Goal: Information Seeking & Learning: Get advice/opinions

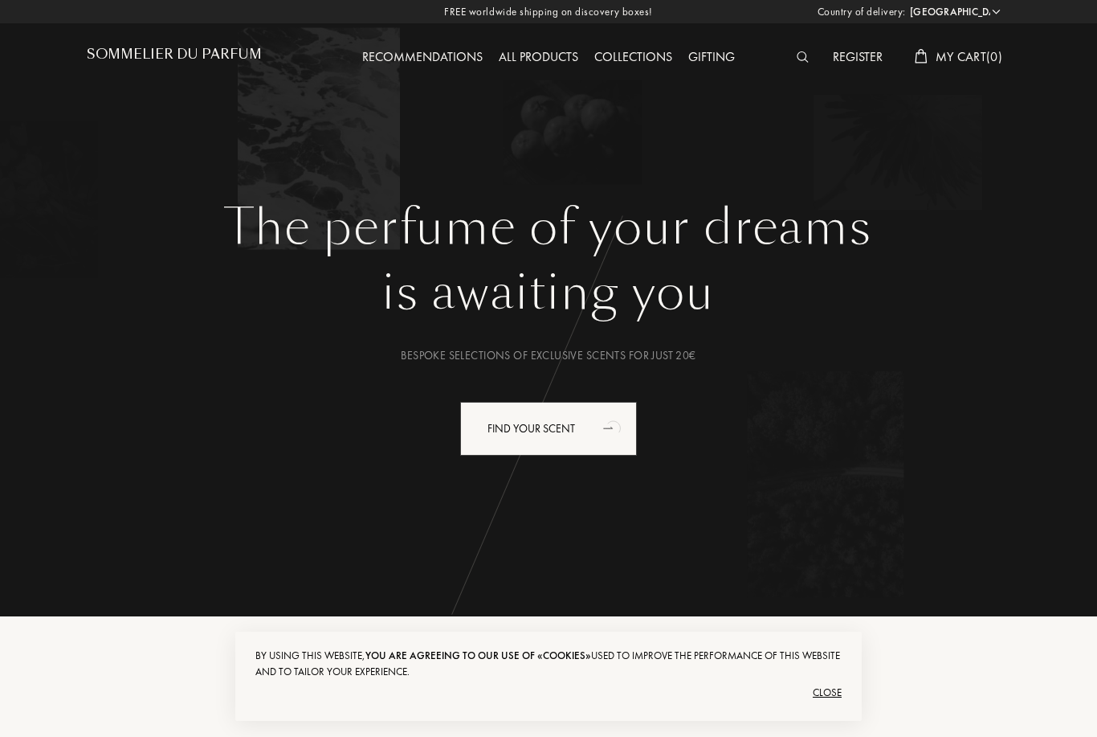
select select "ES"
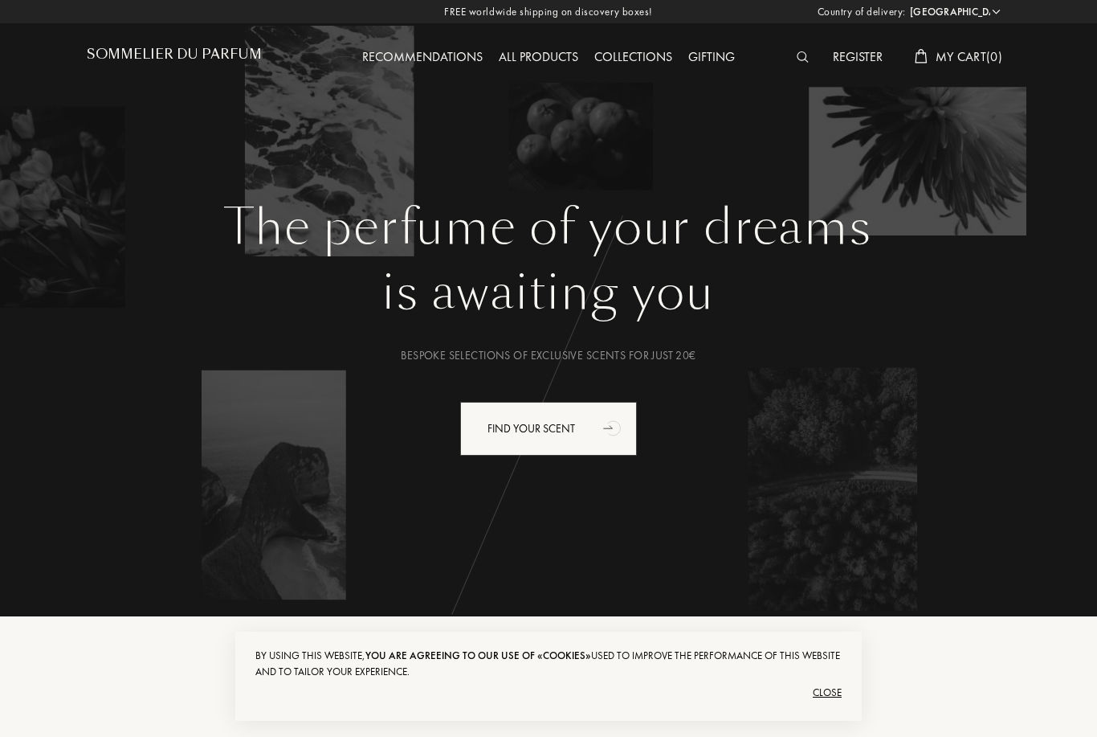
click at [1010, 496] on div "The perfume of your dreams is awaiting you Bespoke selections of exclusive scen…" at bounding box center [549, 391] width 924 height 386
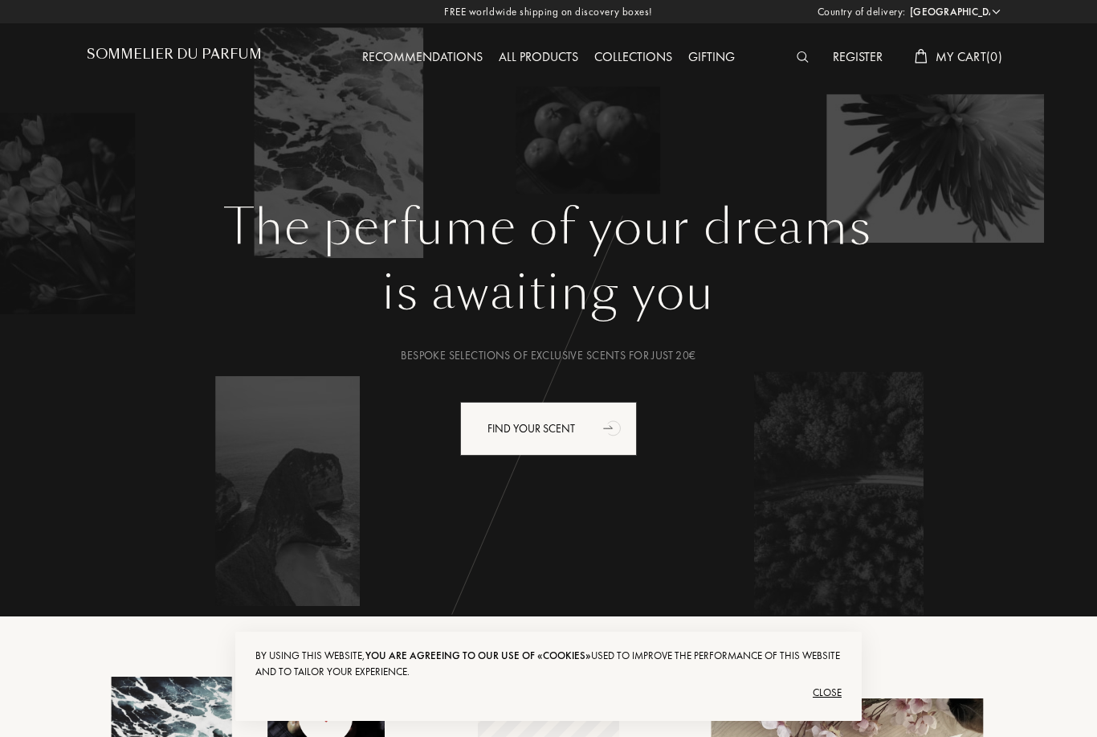
click at [431, 66] on div "Recommendations" at bounding box center [422, 57] width 137 height 21
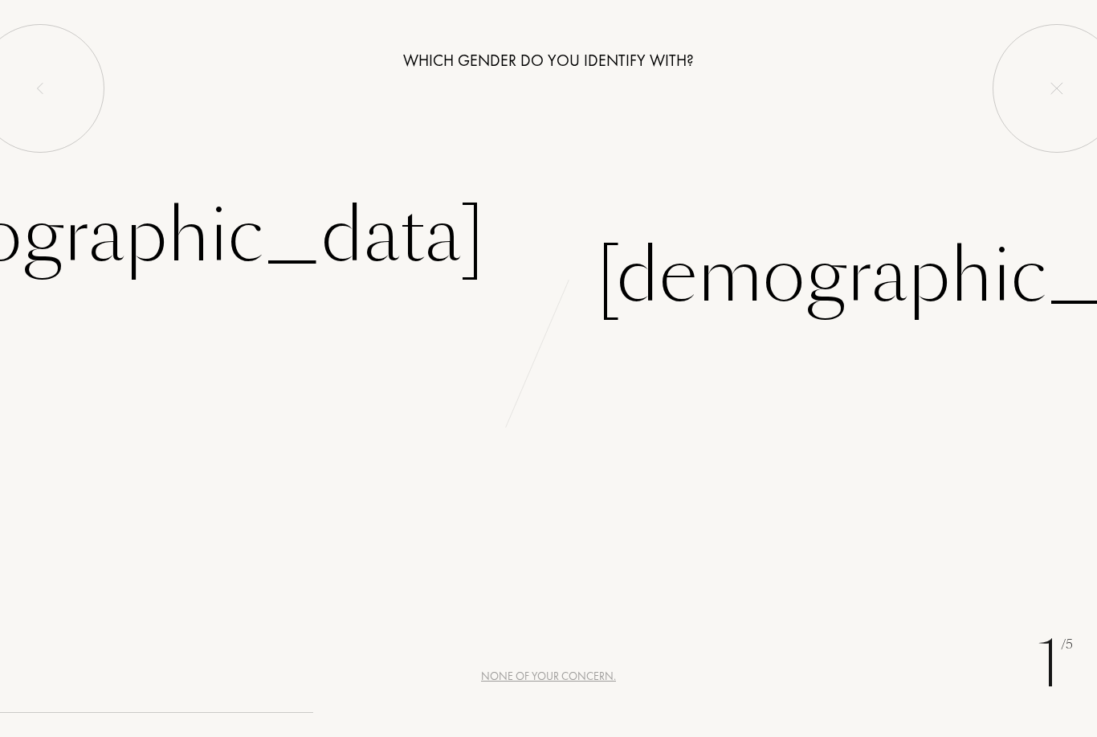
click at [405, 234] on div "Female" at bounding box center [149, 236] width 671 height 108
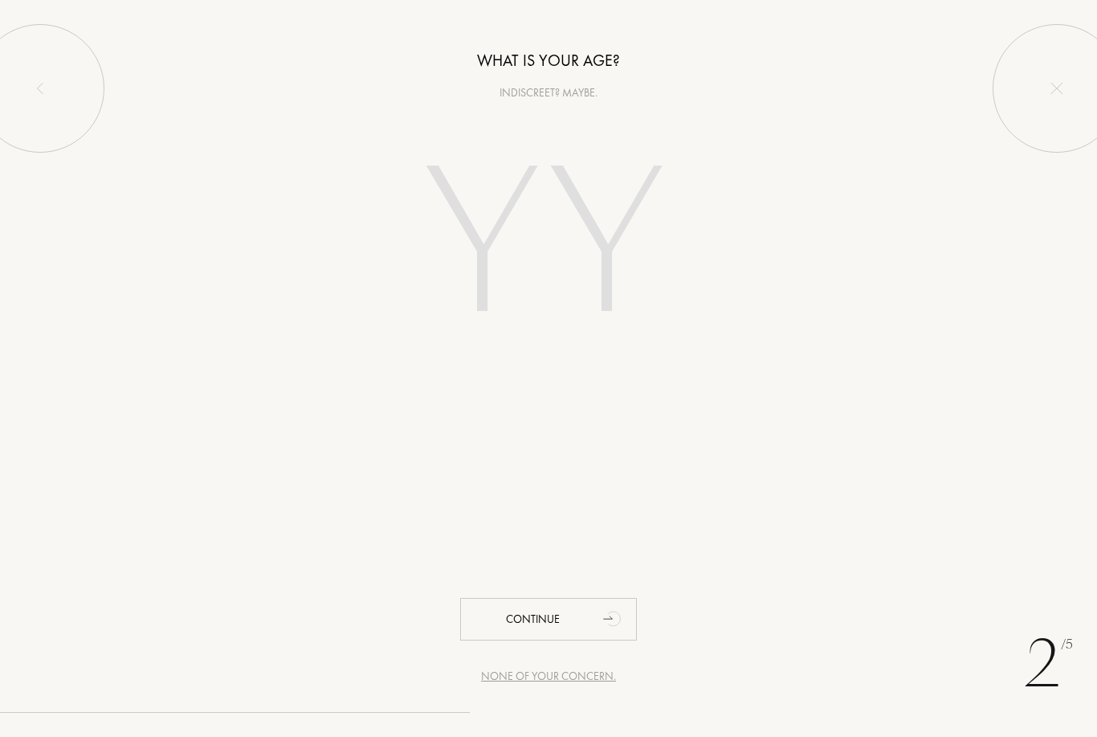
click at [474, 257] on input "number" at bounding box center [548, 247] width 345 height 277
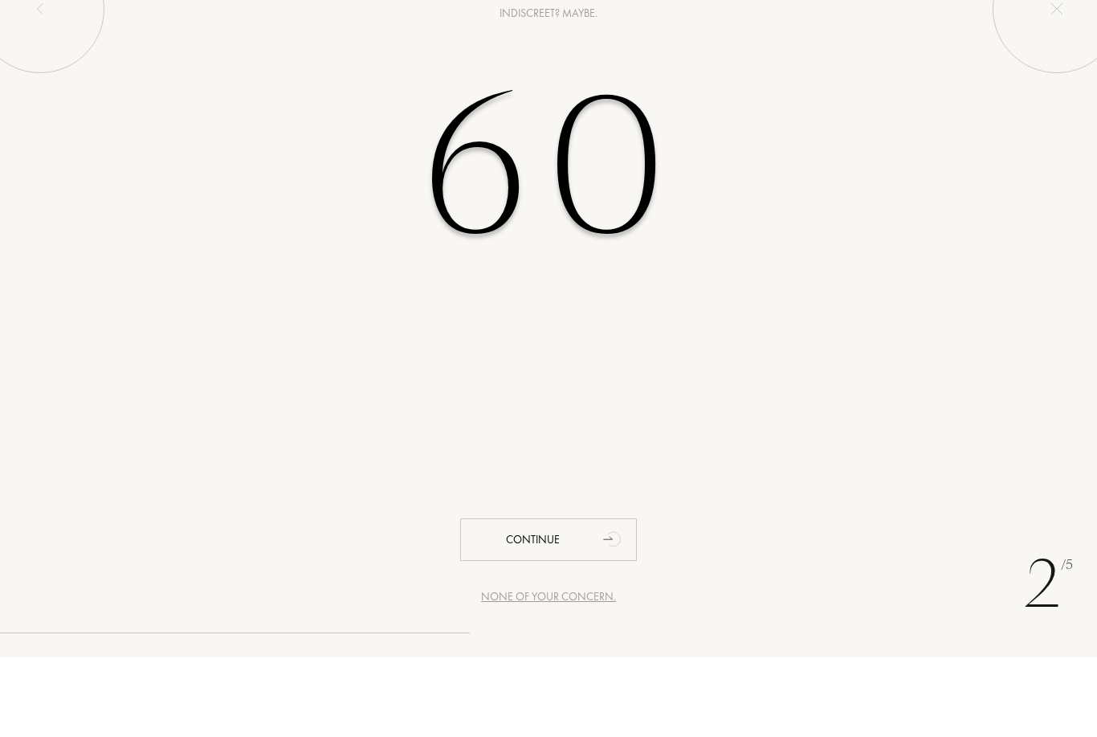
type input "60"
click at [1044, 231] on div "60" at bounding box center [548, 247] width 1097 height 277
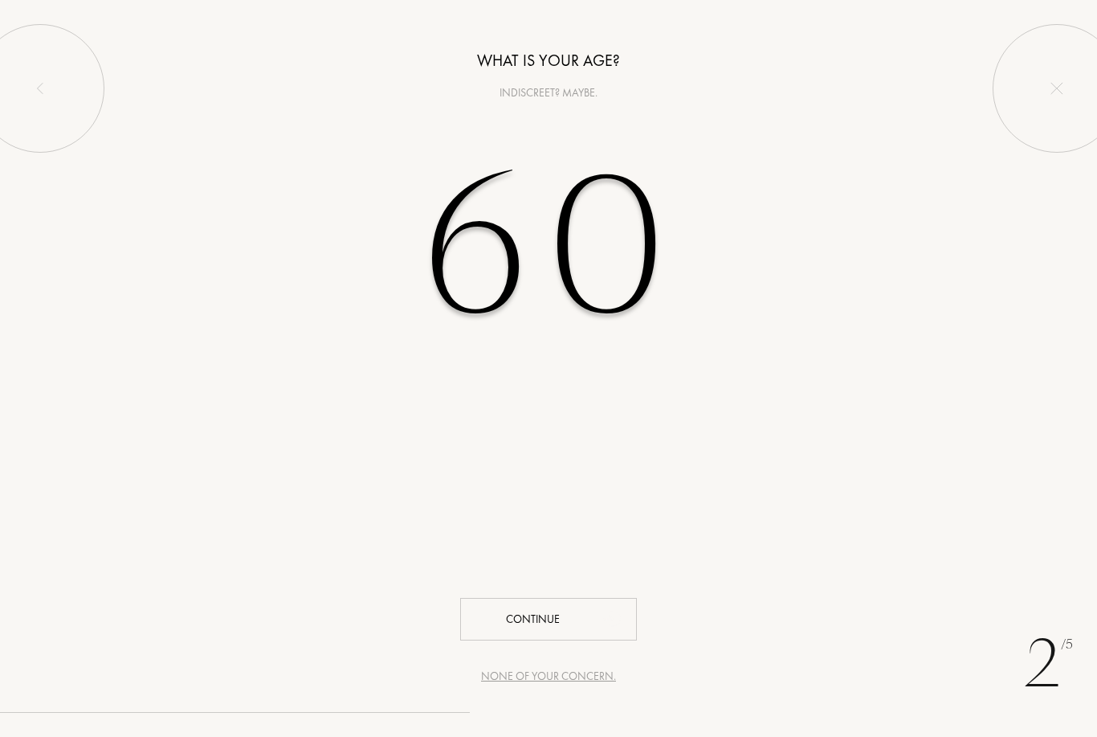
click at [517, 620] on div "Continue" at bounding box center [548, 619] width 177 height 43
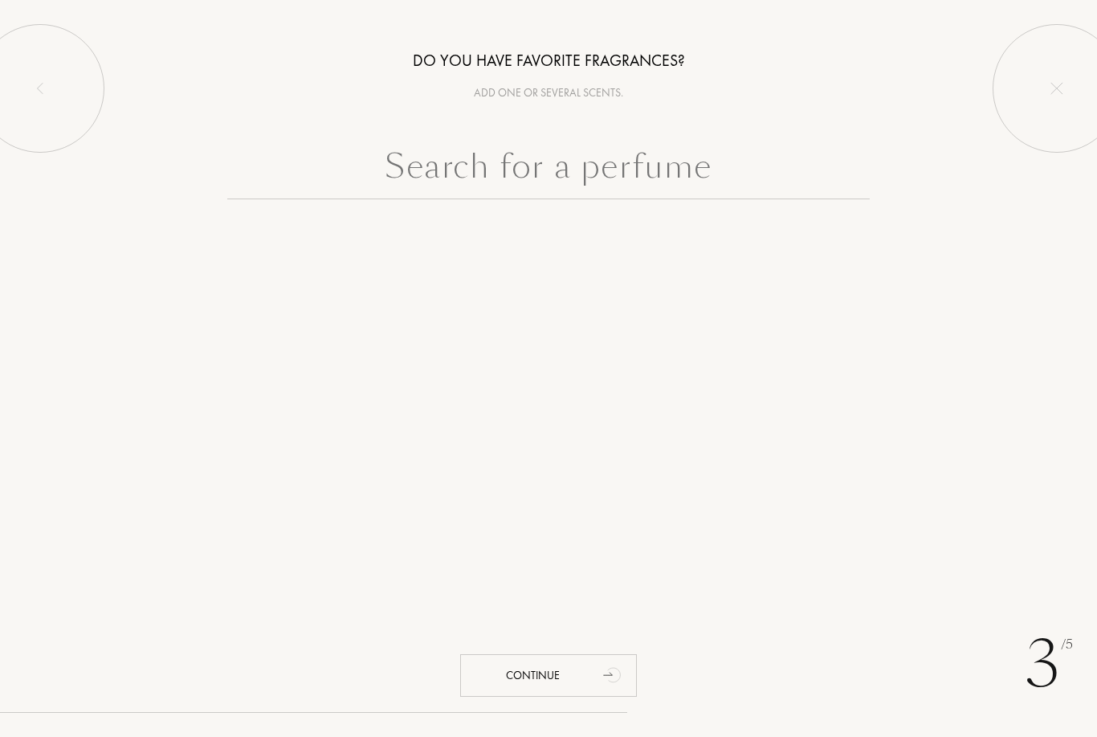
click at [590, 162] on input "text" at bounding box center [548, 170] width 643 height 58
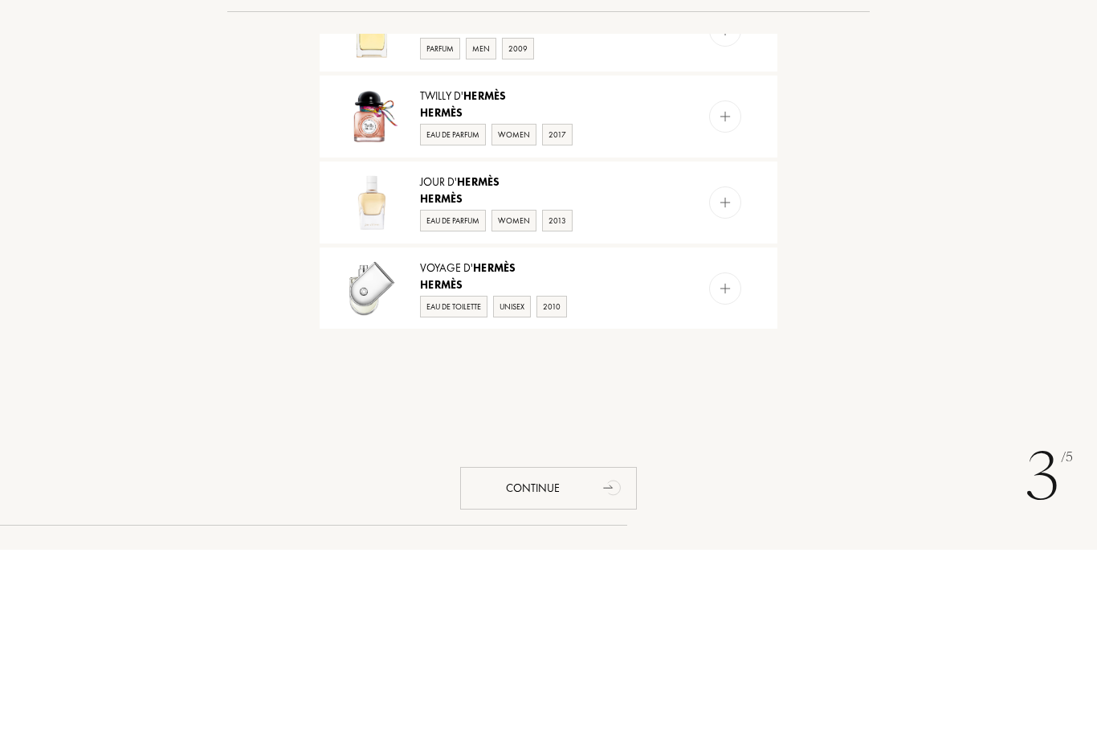
scroll to position [464, 0]
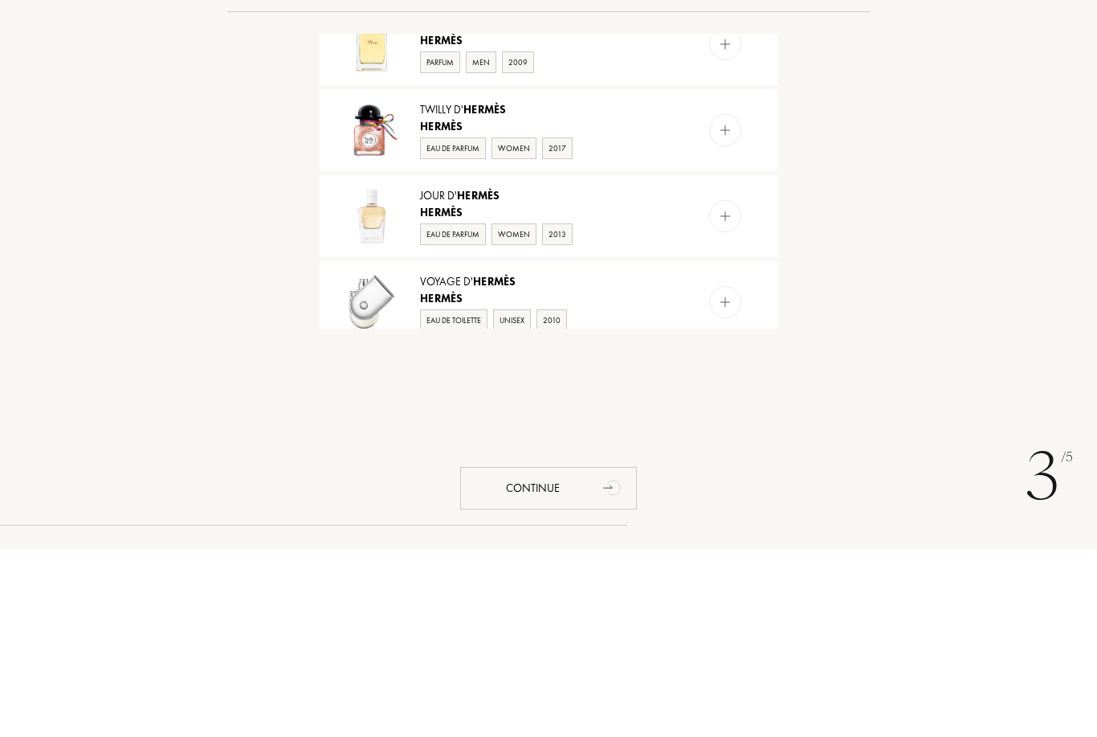
type input "Hermes"
click at [725, 396] on img at bounding box center [725, 403] width 15 height 15
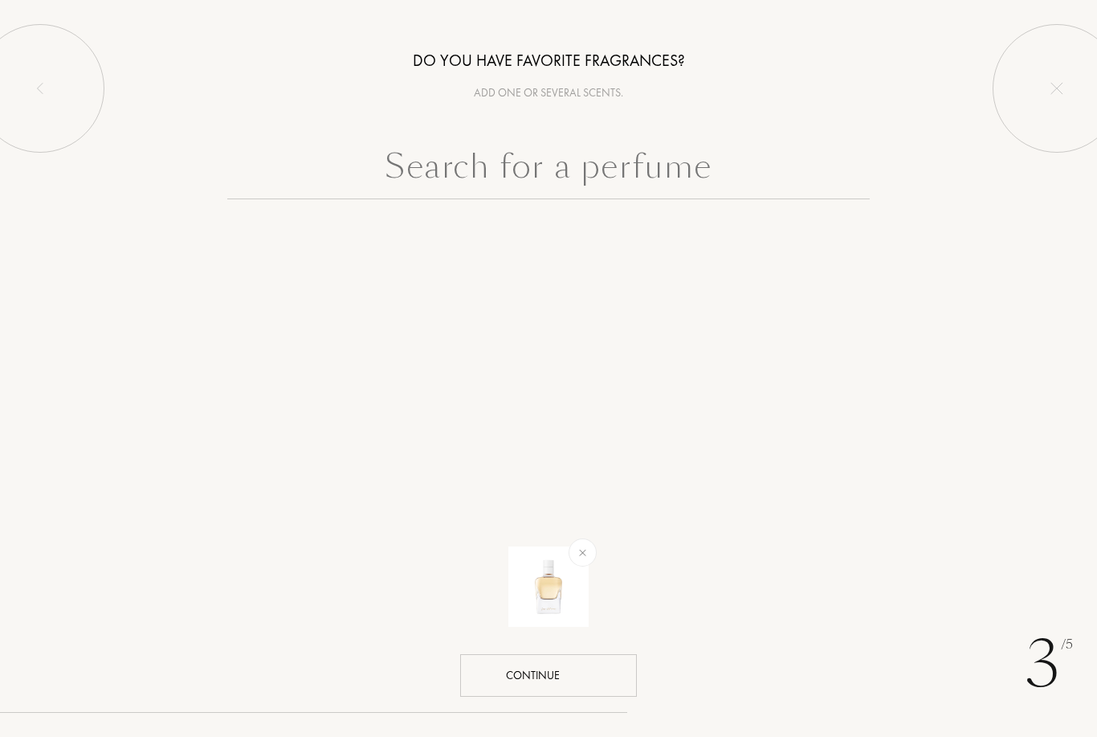
click at [537, 671] on div "Continue" at bounding box center [548, 675] width 177 height 43
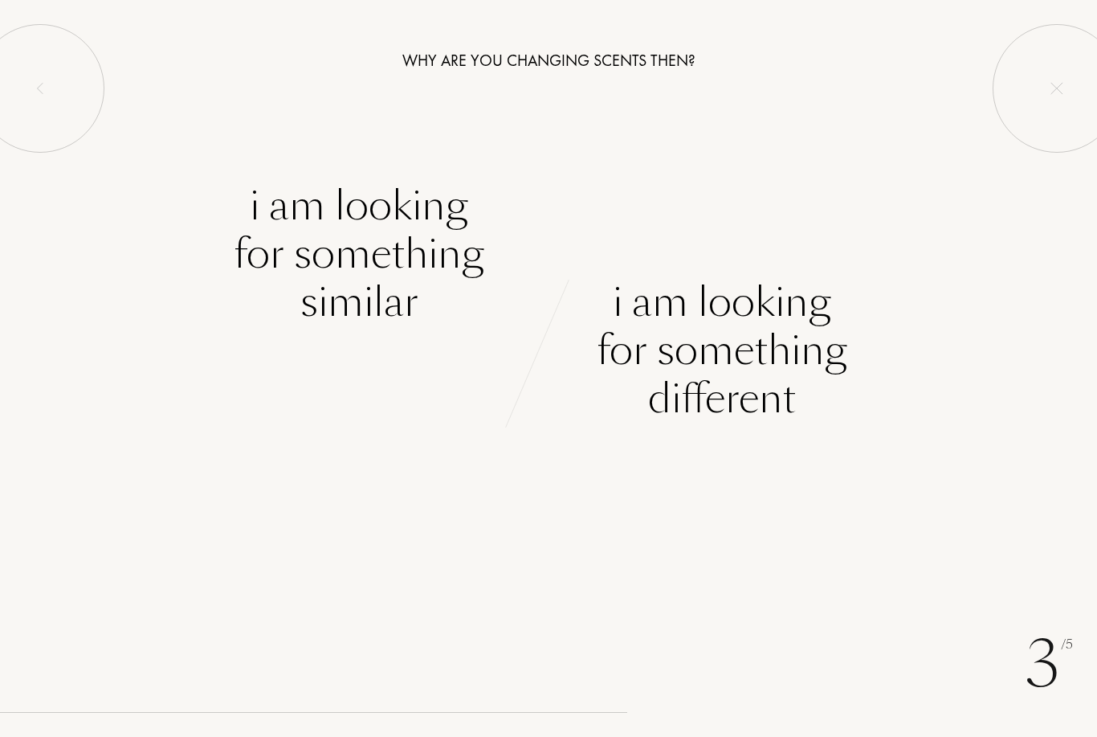
click at [677, 332] on div "I am looking for something different" at bounding box center [722, 350] width 251 height 145
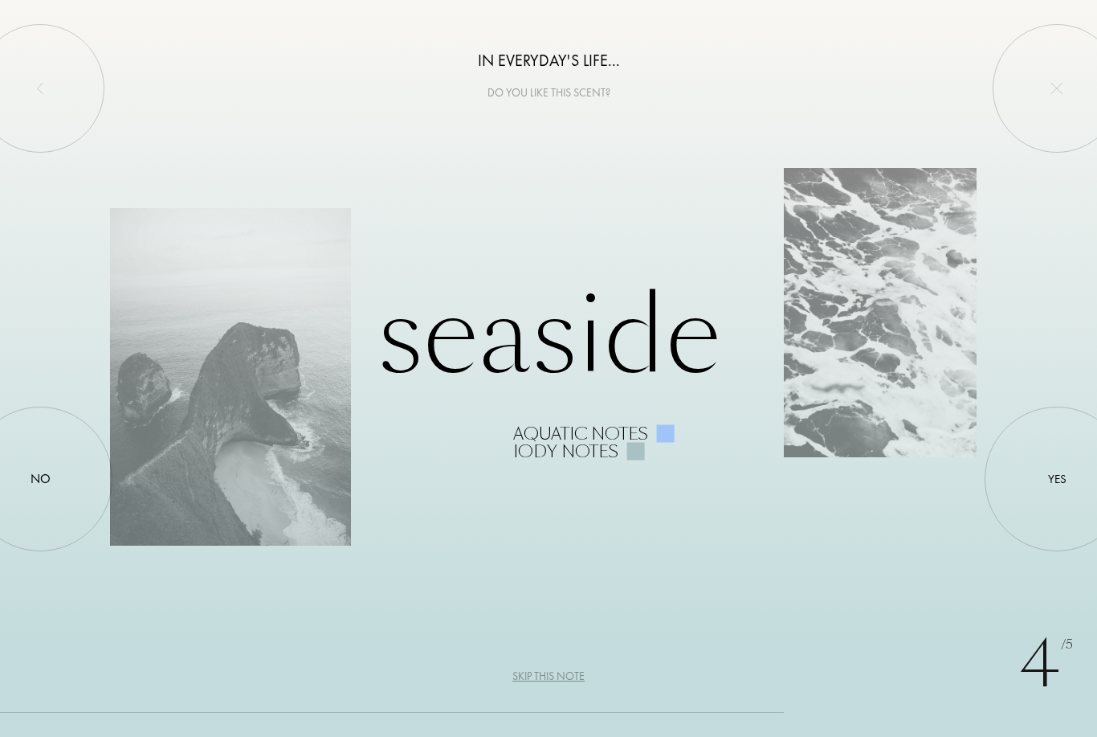
click at [879, 367] on div "Seaside Aquatic notes Iody notes" at bounding box center [549, 368] width 878 height 182
click at [1057, 479] on div at bounding box center [1057, 479] width 0 height 0
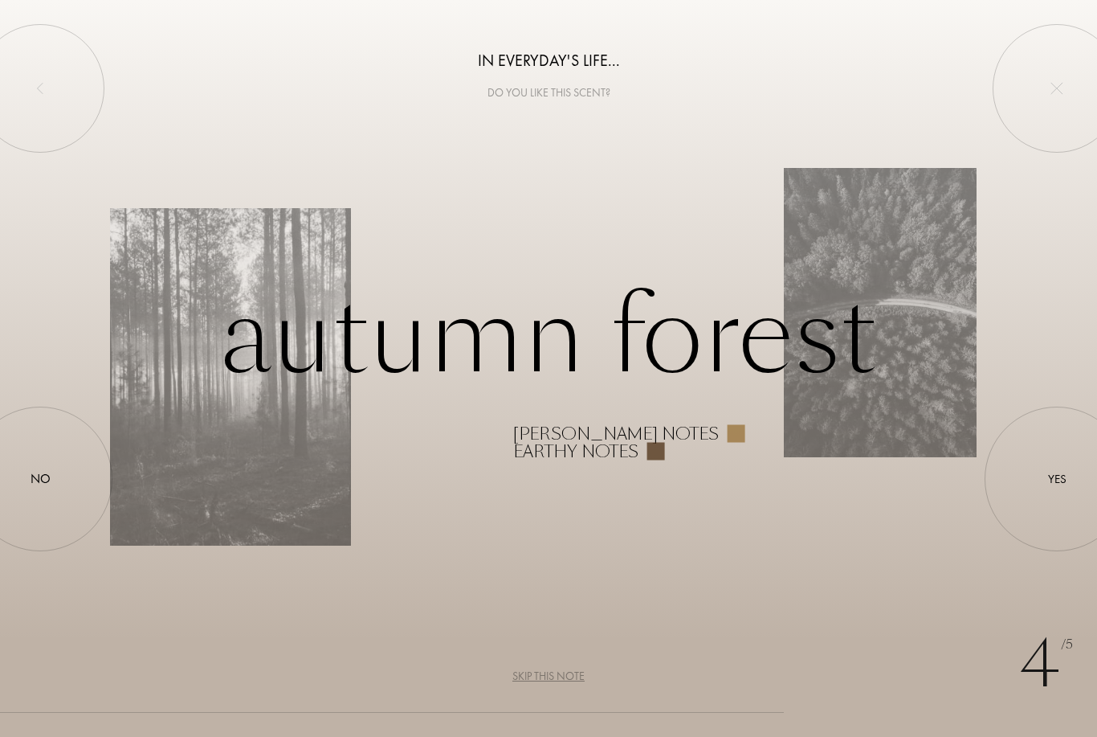
click at [1057, 479] on div at bounding box center [1057, 479] width 0 height 0
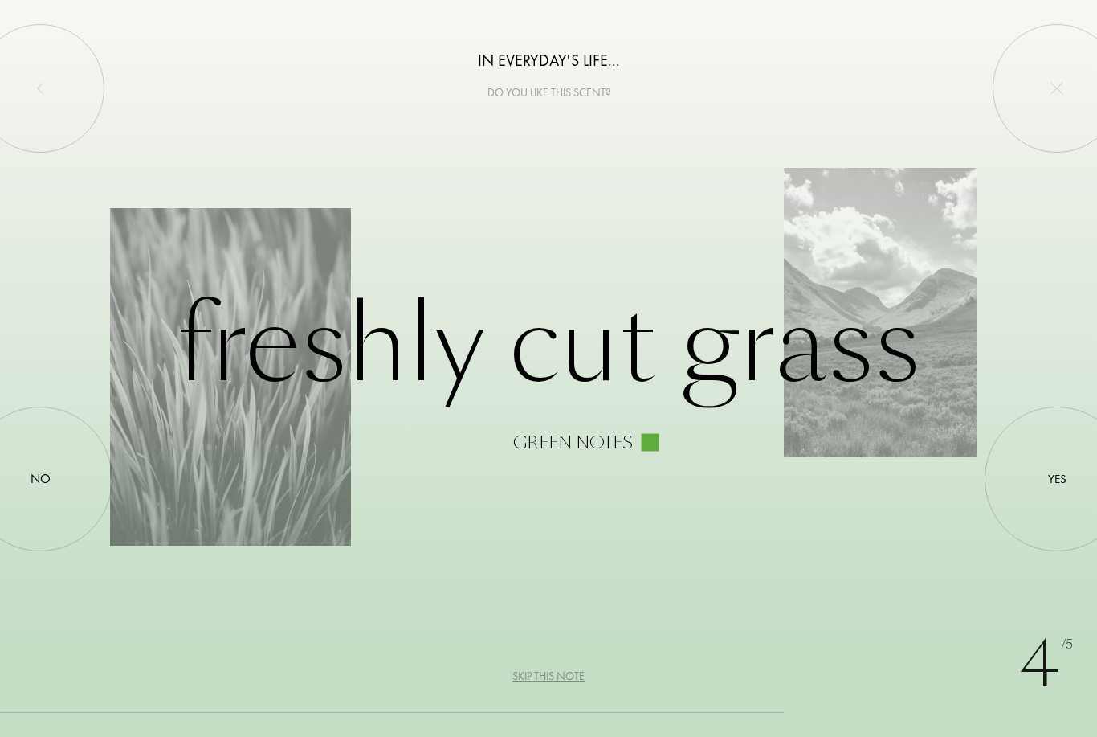
click at [1057, 479] on div at bounding box center [1057, 479] width 0 height 0
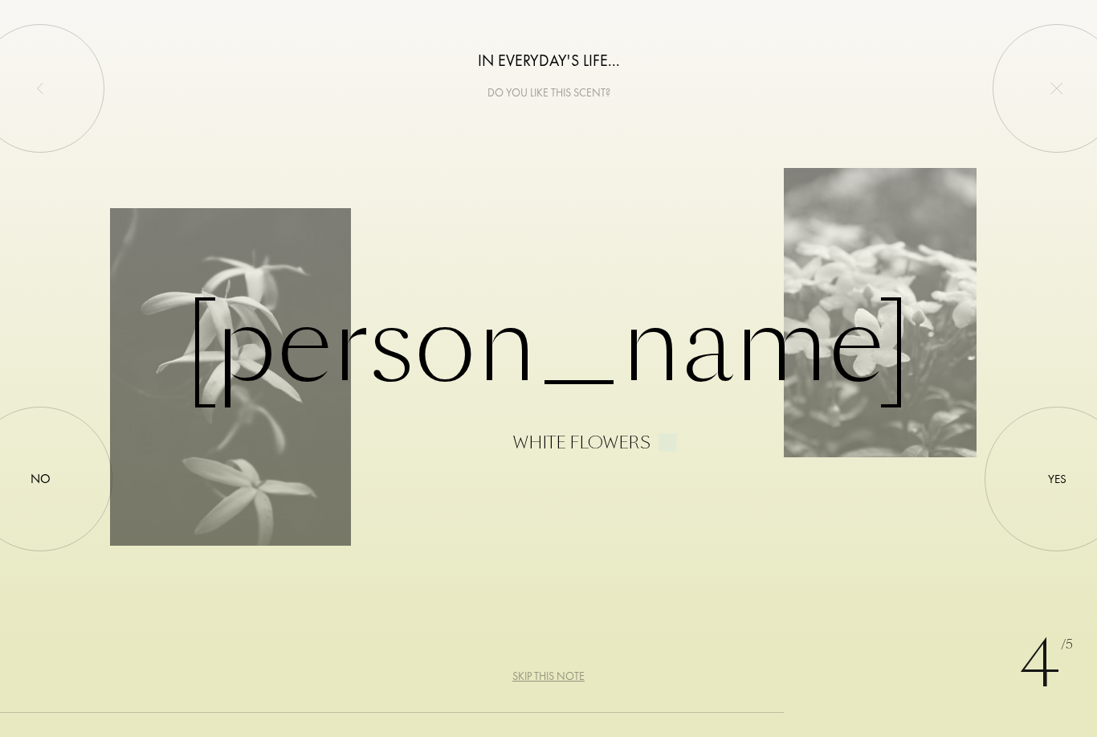
click at [1057, 479] on div at bounding box center [1057, 479] width 0 height 0
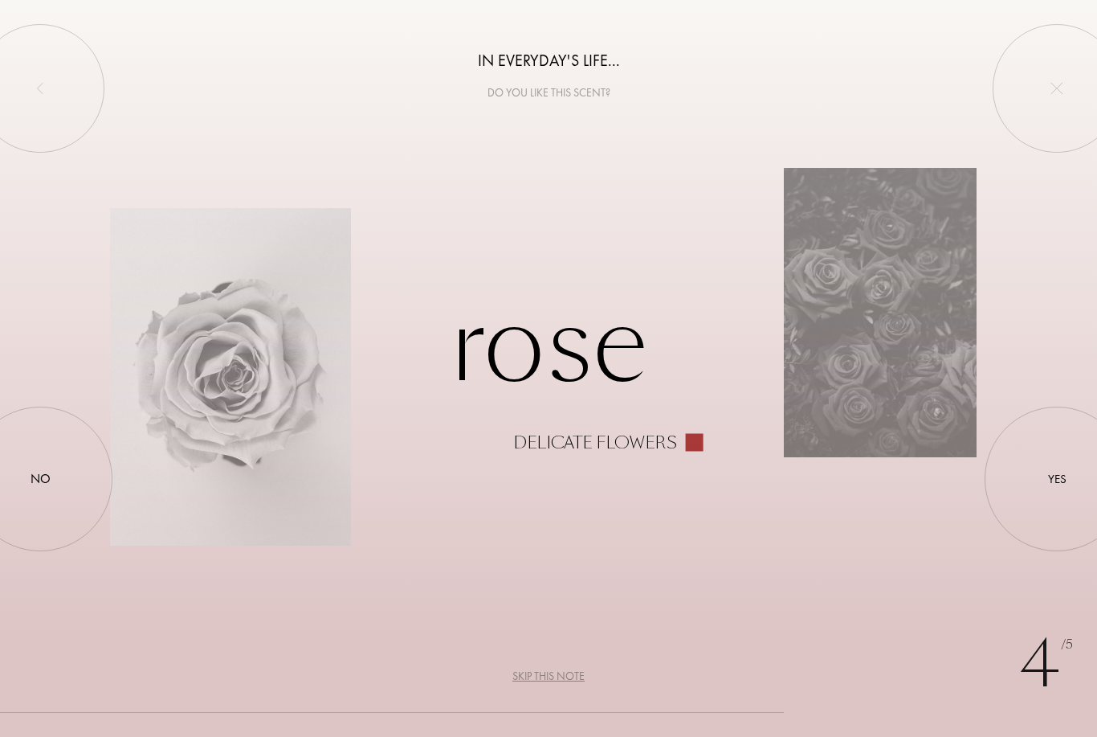
click at [40, 479] on div at bounding box center [40, 479] width 0 height 0
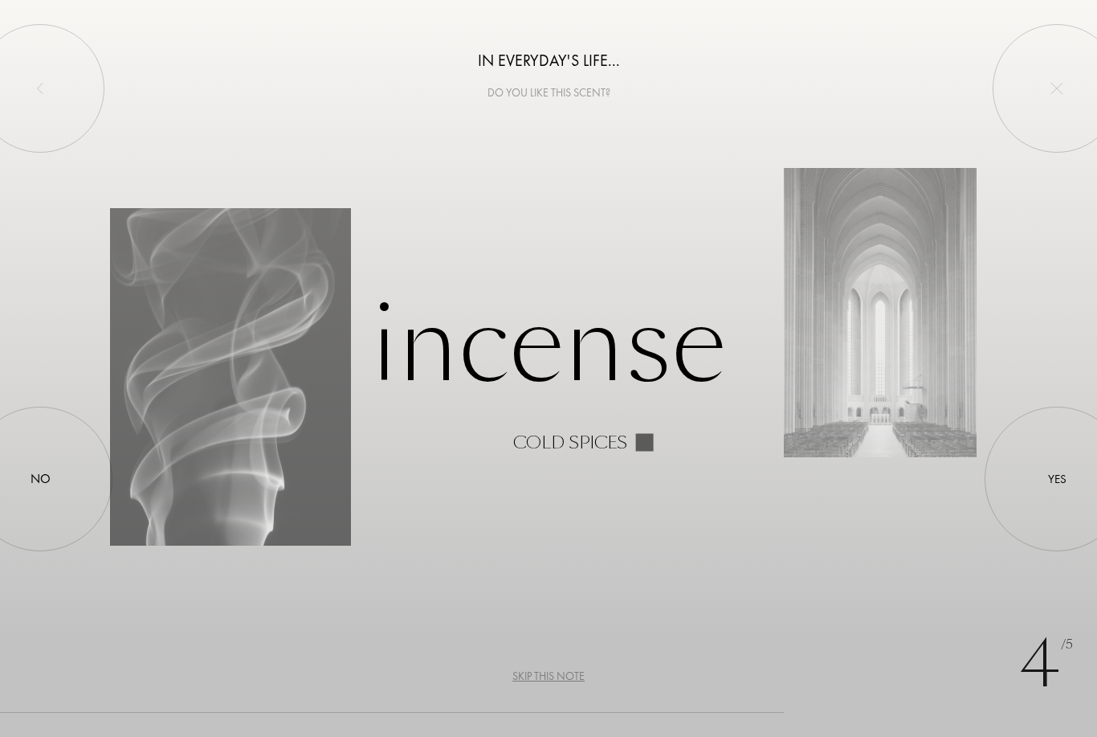
click at [1057, 479] on div at bounding box center [1057, 479] width 0 height 0
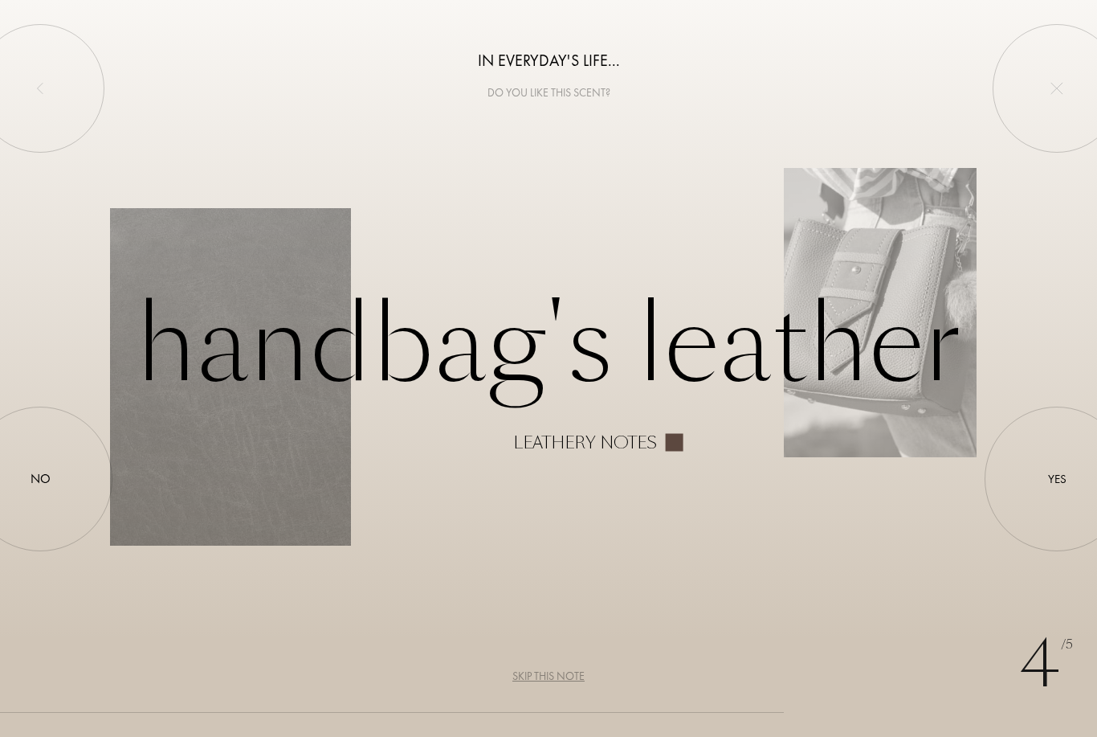
click at [1057, 479] on div at bounding box center [1057, 479] width 0 height 0
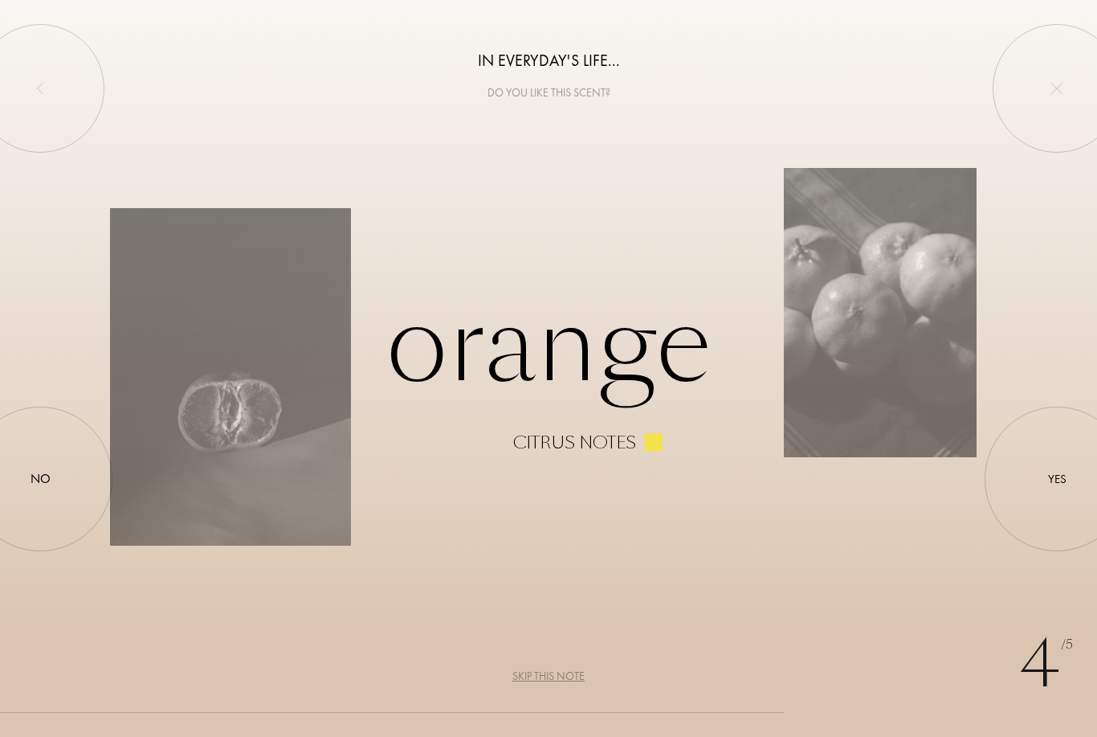
click at [1057, 479] on div at bounding box center [1057, 479] width 0 height 0
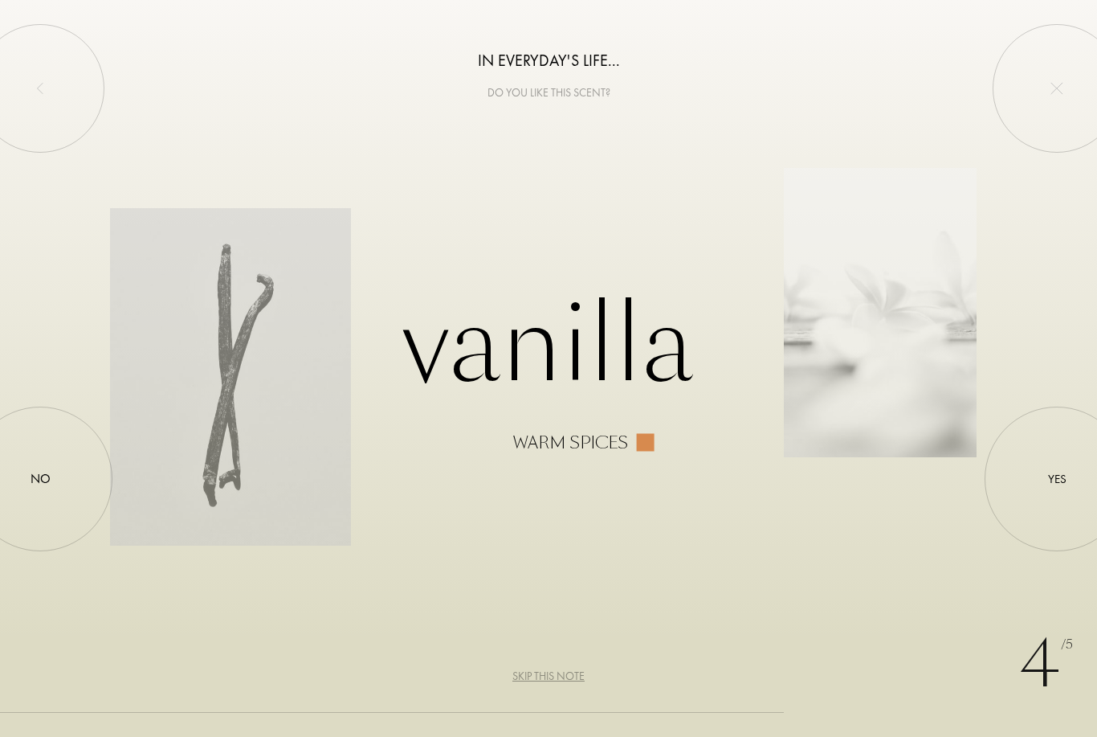
click at [1057, 479] on div at bounding box center [1057, 479] width 0 height 0
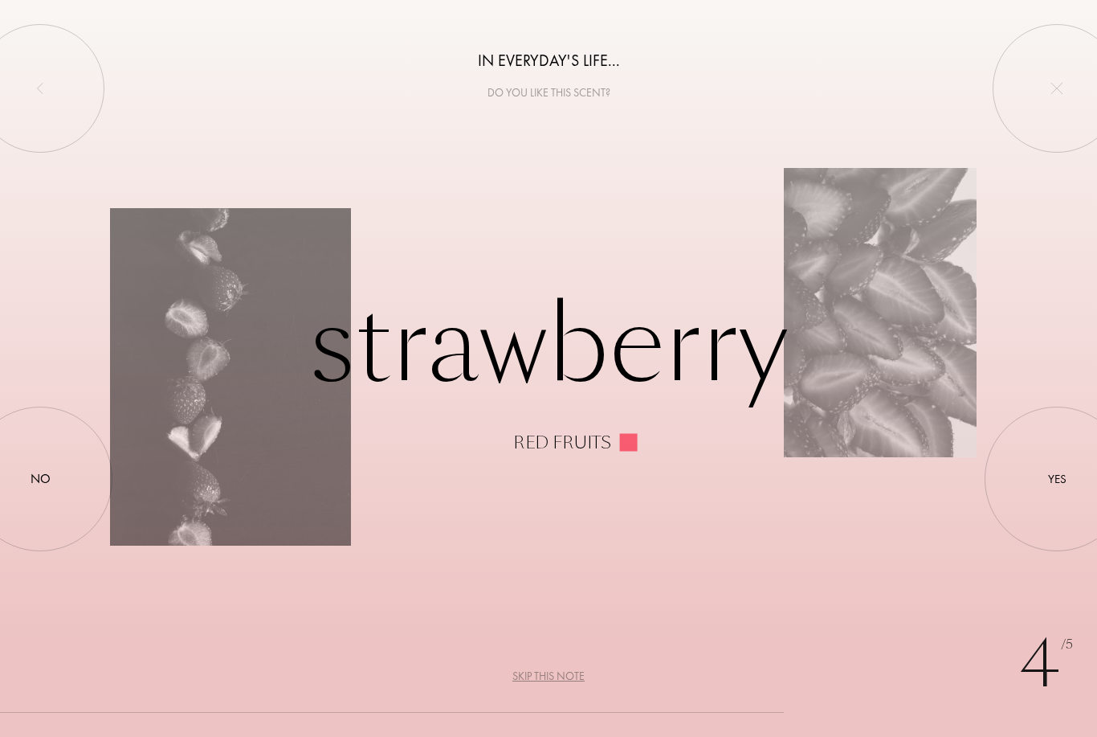
click at [1057, 479] on div at bounding box center [1057, 479] width 0 height 0
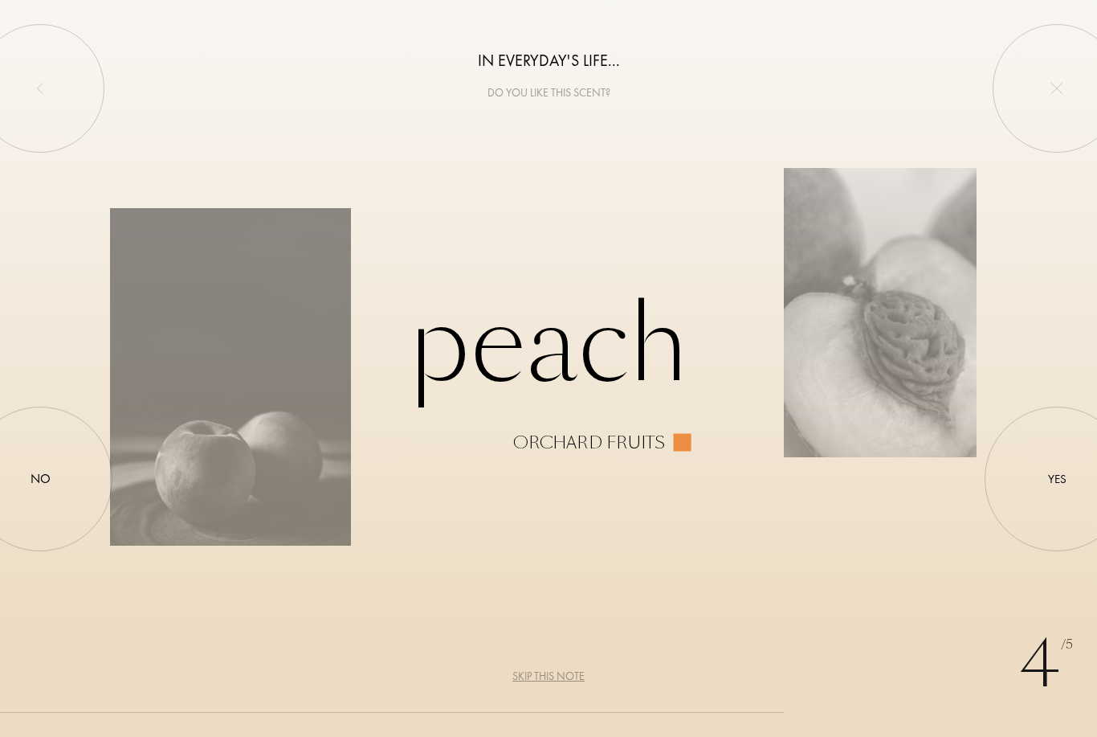
click at [1059, 485] on div "Yes" at bounding box center [1057, 479] width 18 height 18
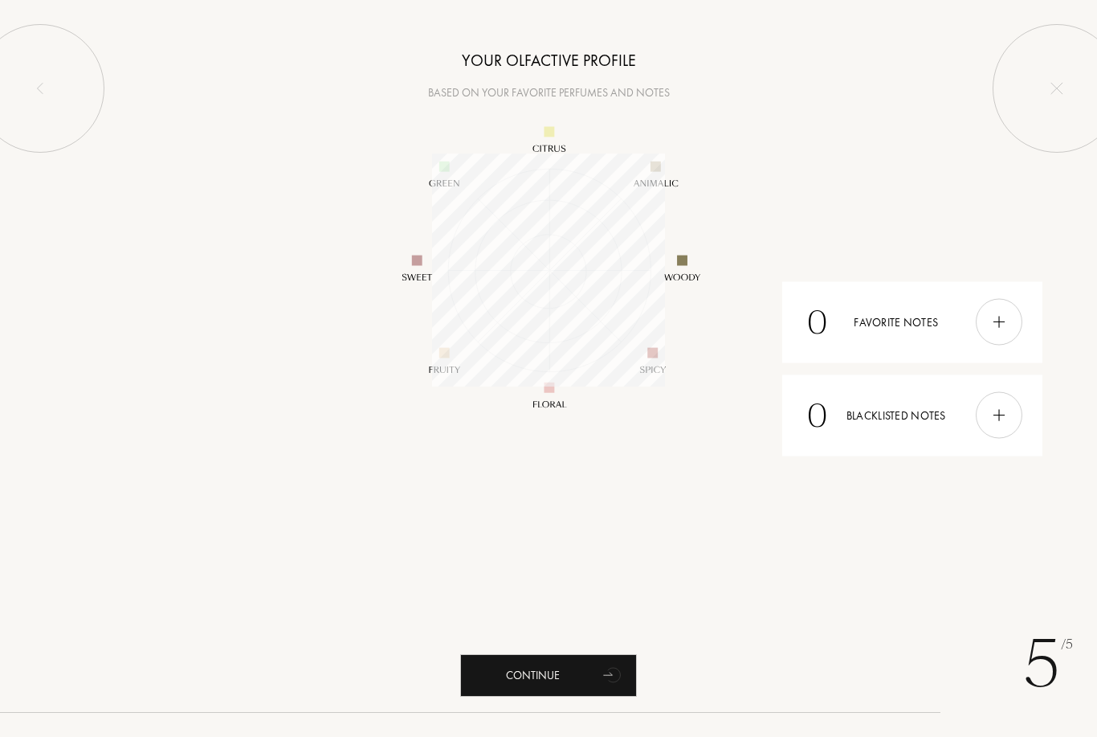
scroll to position [233, 233]
click at [548, 667] on div "Continue" at bounding box center [548, 675] width 177 height 43
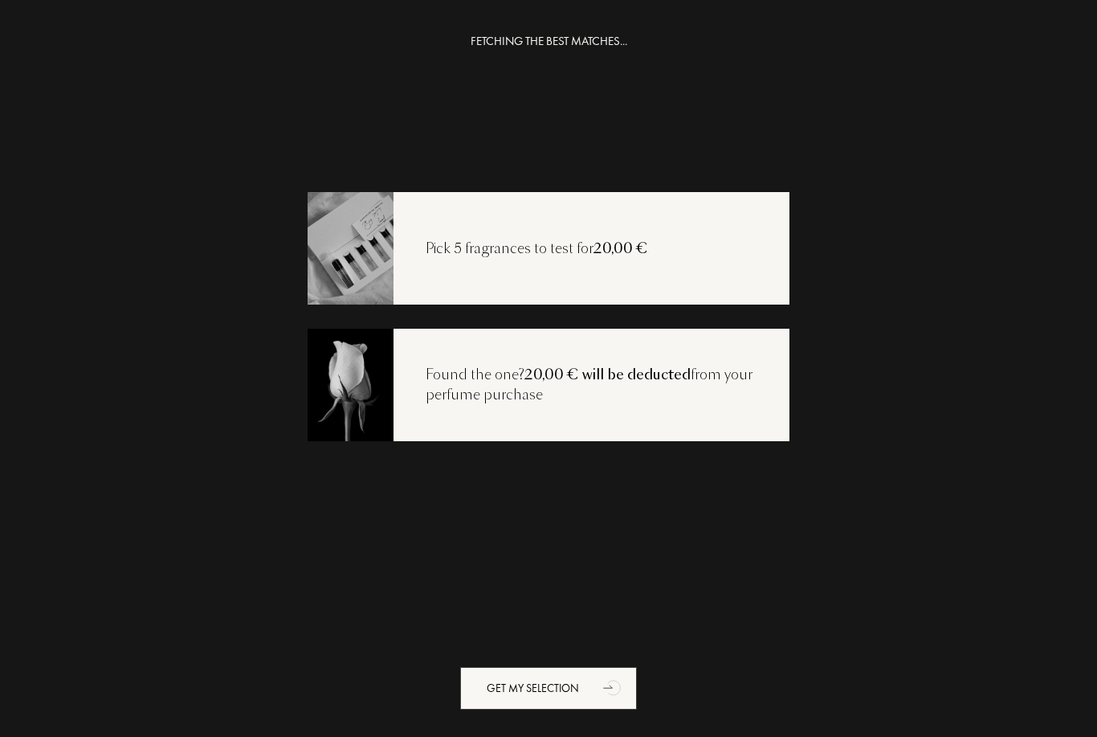
click at [540, 672] on div "Get my selection" at bounding box center [548, 688] width 177 height 43
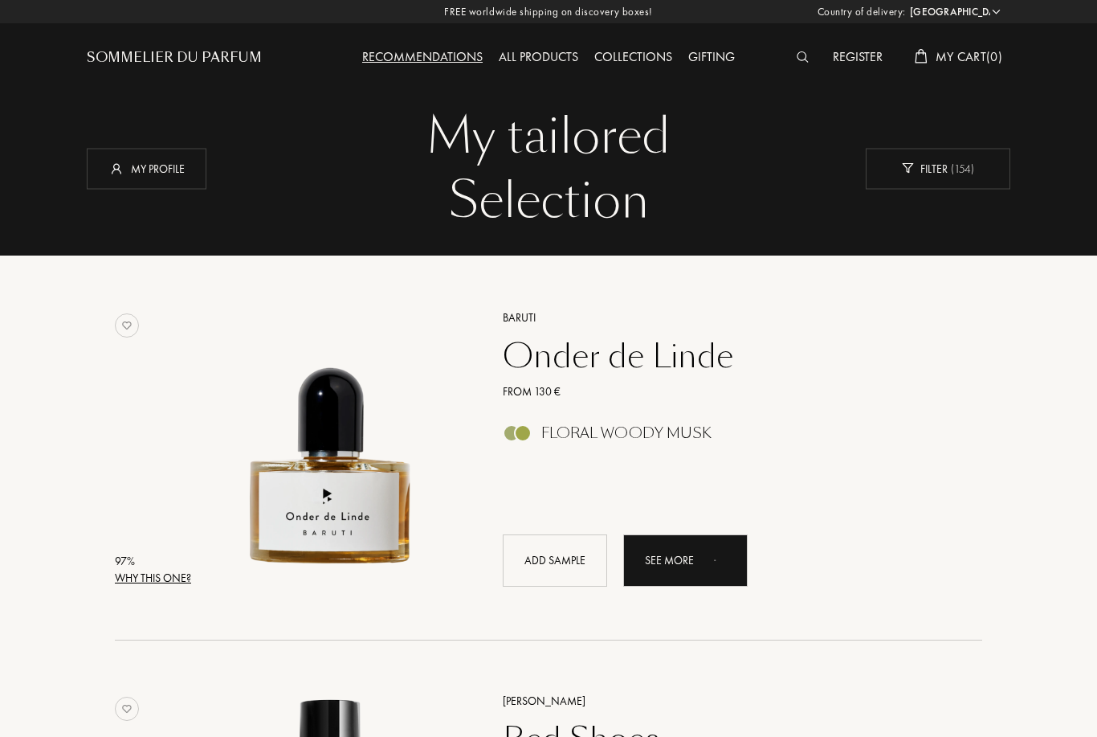
select select "ES"
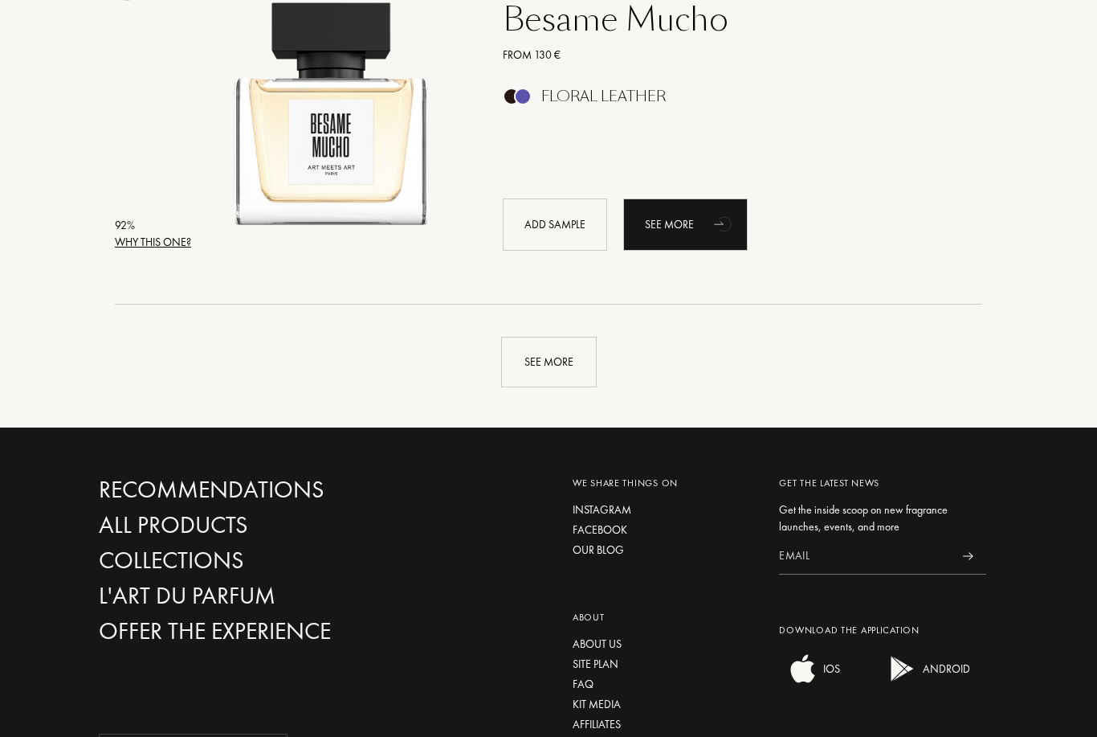
scroll to position [3789, 0]
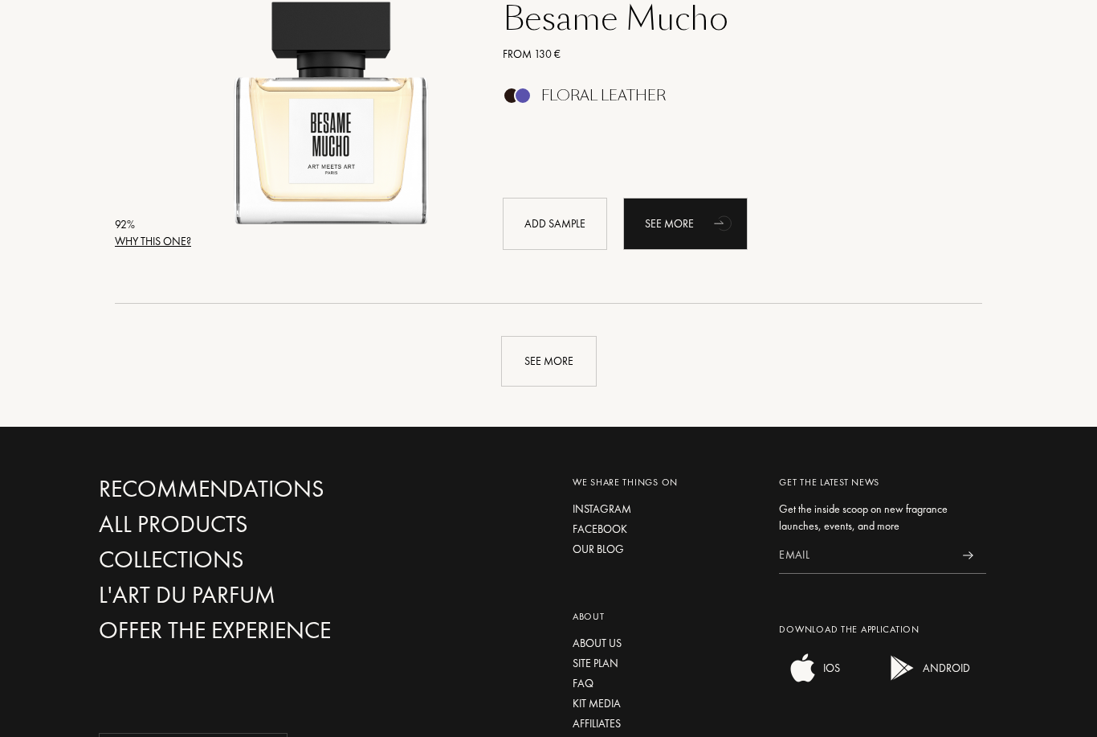
click at [549, 362] on div "See more" at bounding box center [549, 362] width 96 height 51
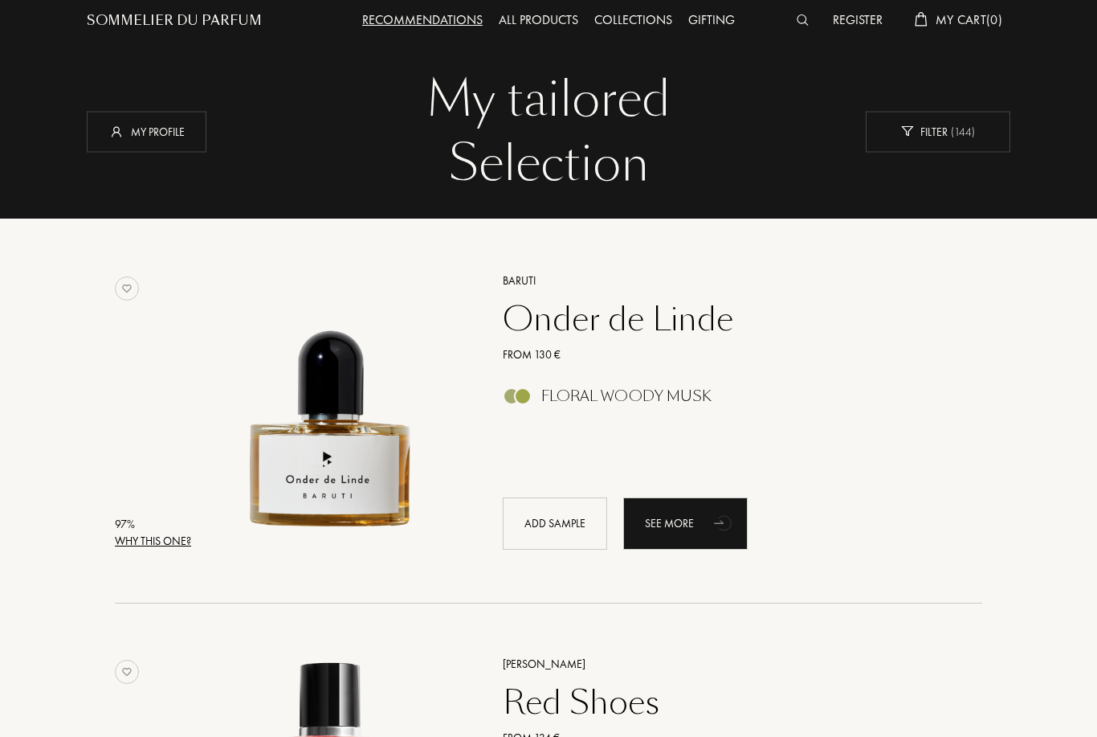
scroll to position [0, 0]
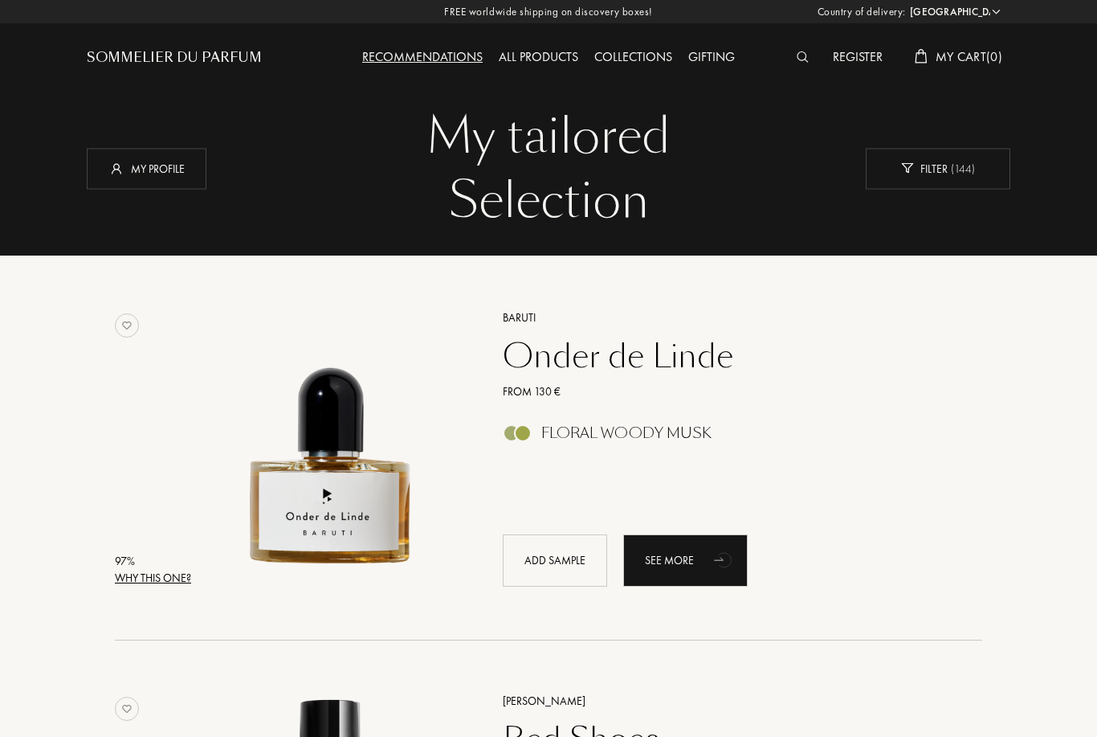
click at [554, 51] on div "All products" at bounding box center [539, 57] width 96 height 21
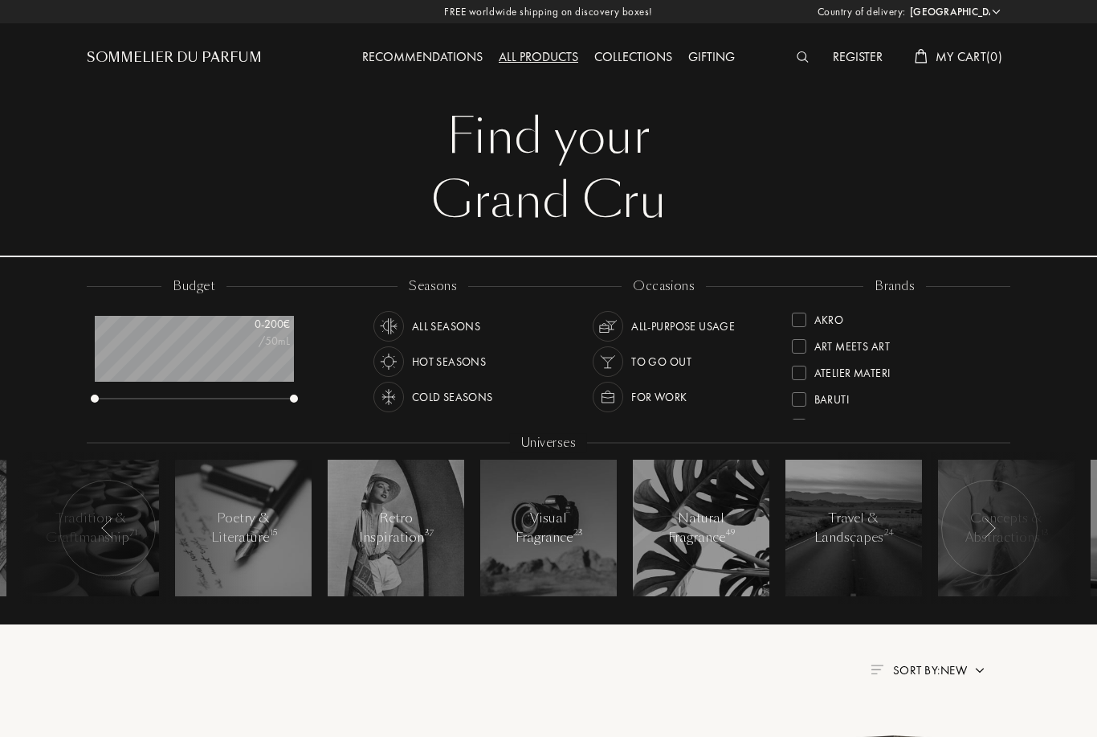
select select "ES"
click at [111, 665] on div "Sort by: New" at bounding box center [549, 669] width 876 height 19
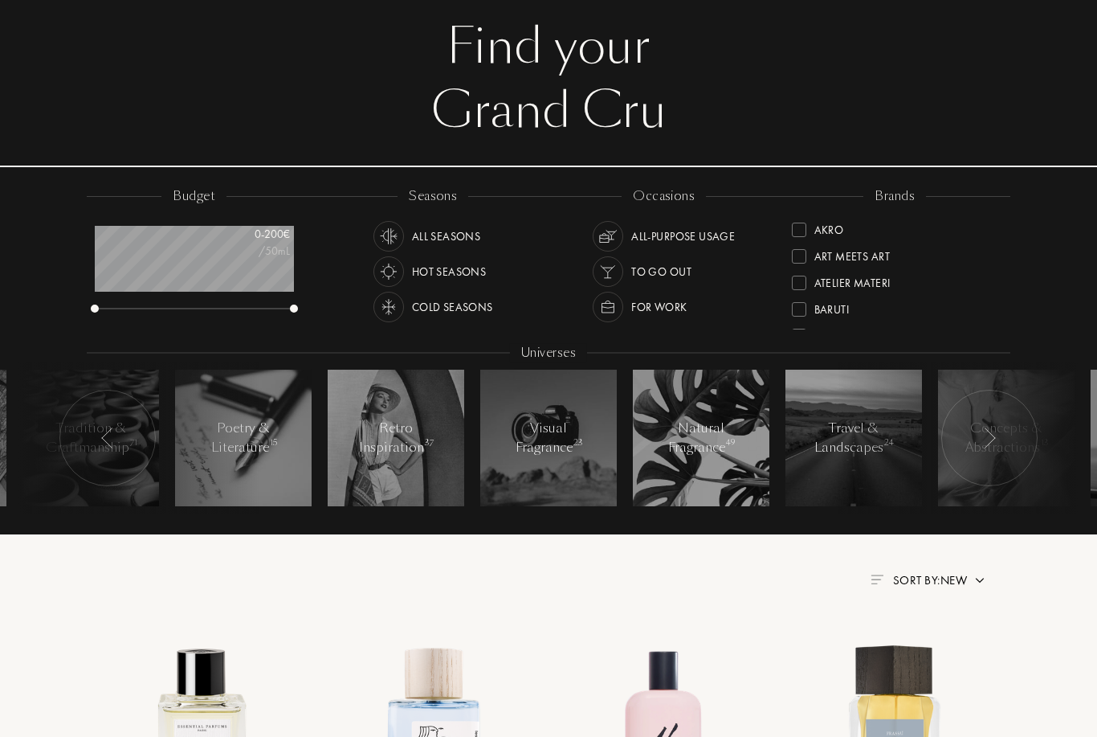
scroll to position [0, 0]
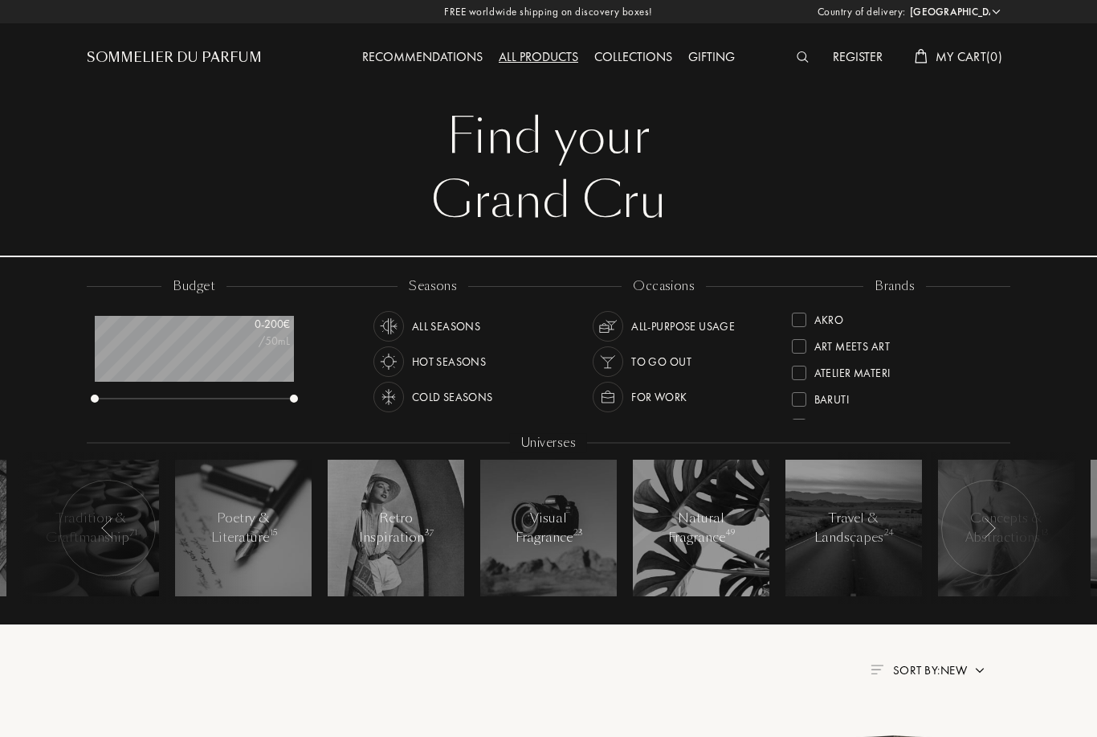
click at [652, 53] on div "Collections" at bounding box center [633, 57] width 94 height 21
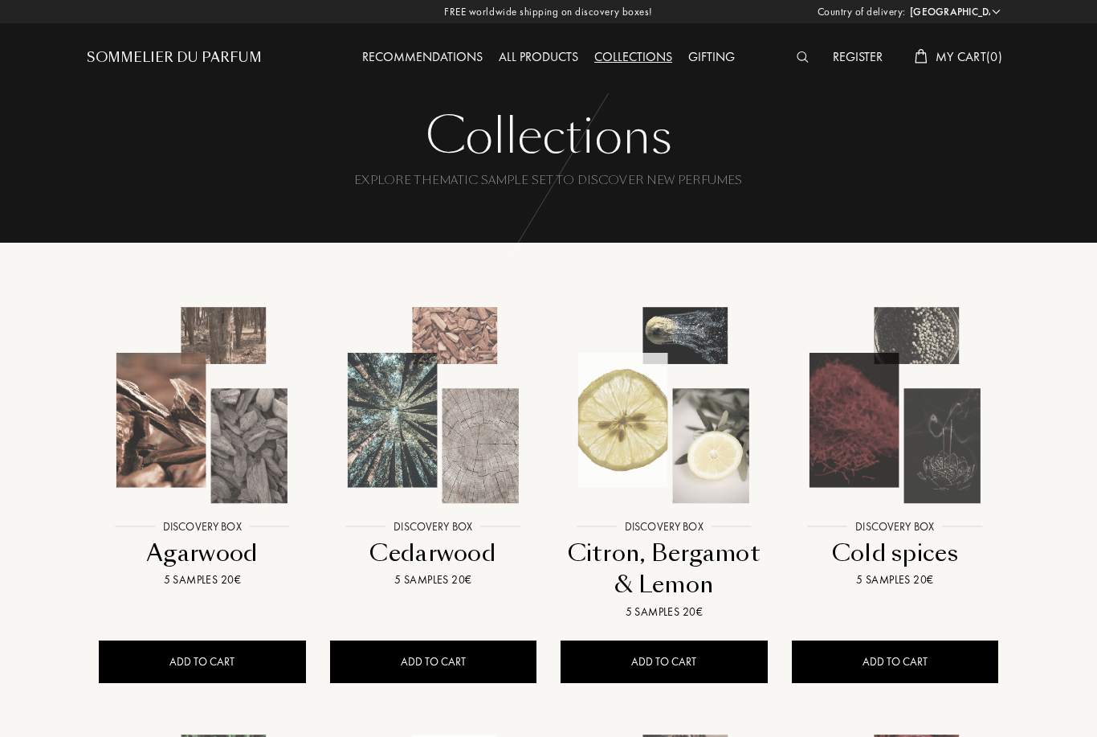
select select "ES"
